Goal: Check status: Check status

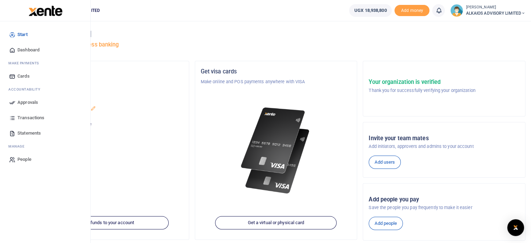
click at [23, 103] on span "Approvals" at bounding box center [27, 102] width 21 height 7
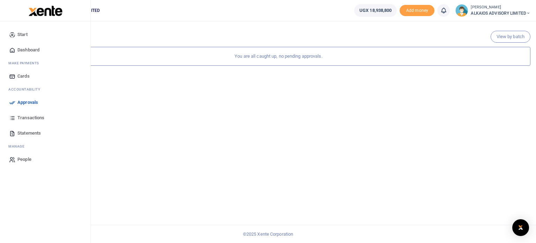
click at [31, 33] on link "Start" at bounding box center [45, 34] width 79 height 15
